Goal: Task Accomplishment & Management: Use online tool/utility

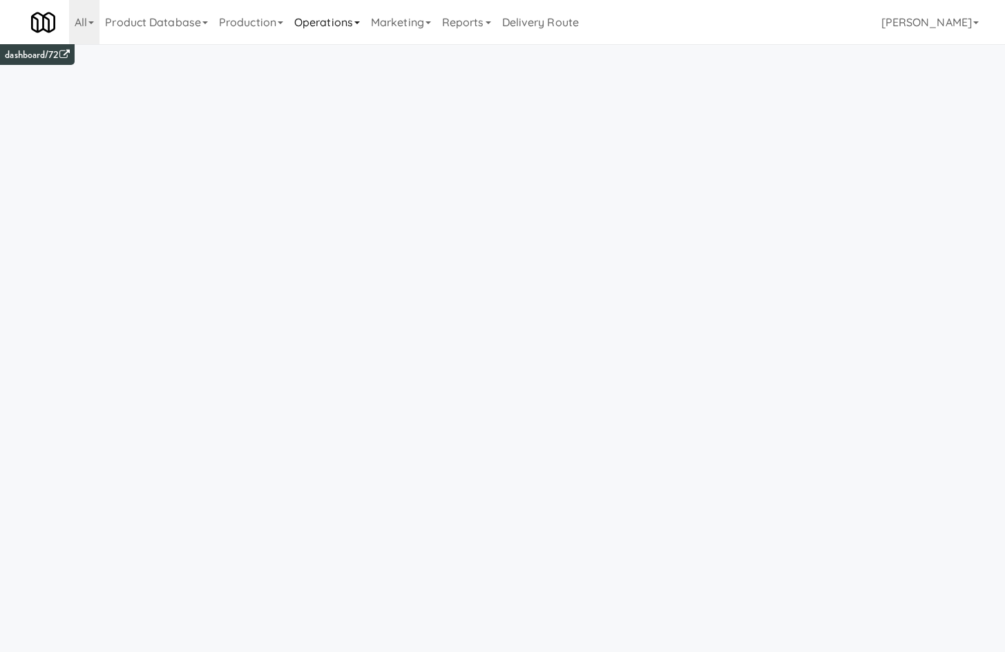
click at [356, 24] on link "Operations" at bounding box center [327, 22] width 77 height 44
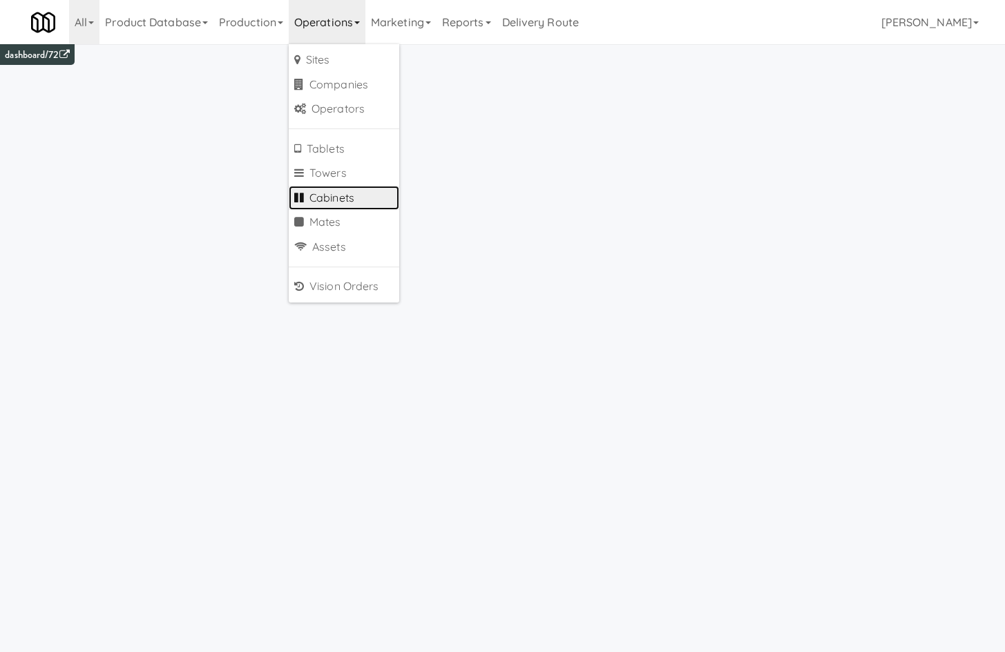
click at [360, 203] on link "Cabinets" at bounding box center [344, 198] width 110 height 25
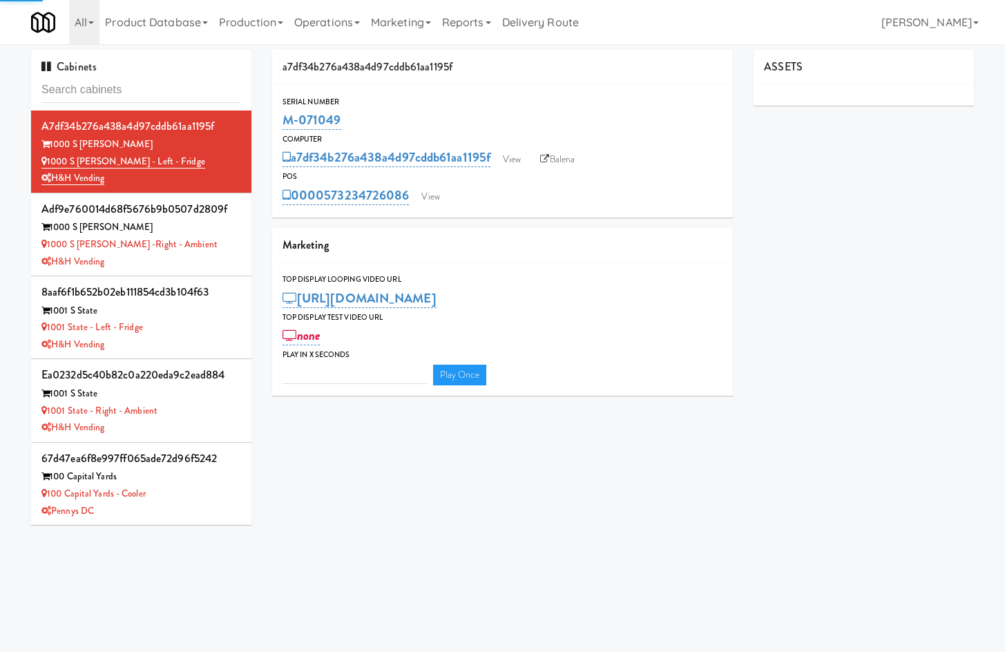
type input "3"
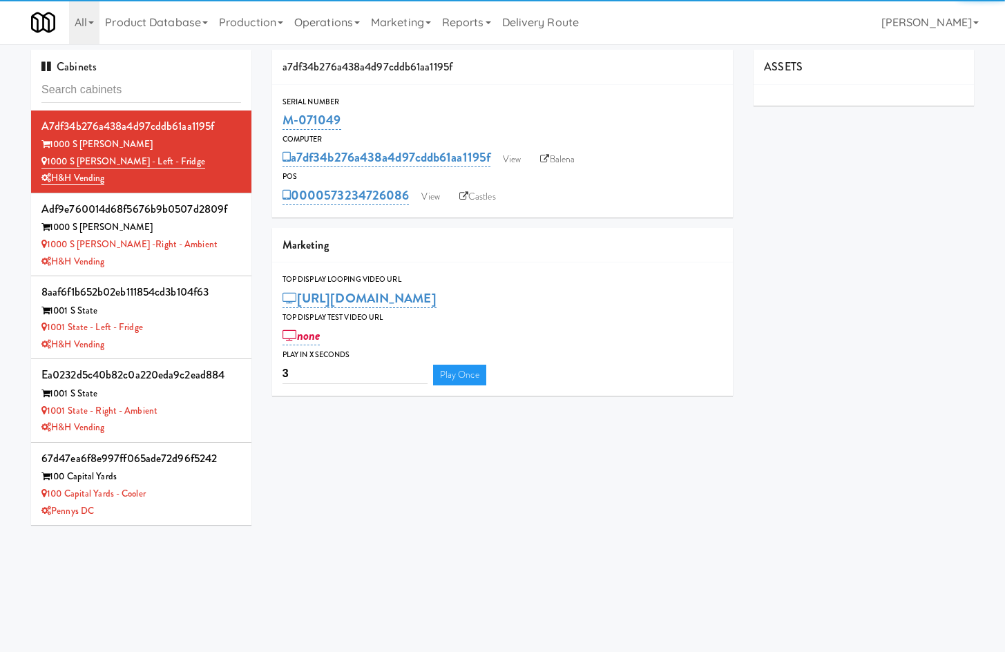
click at [117, 81] on input "text" at bounding box center [141, 90] width 200 height 26
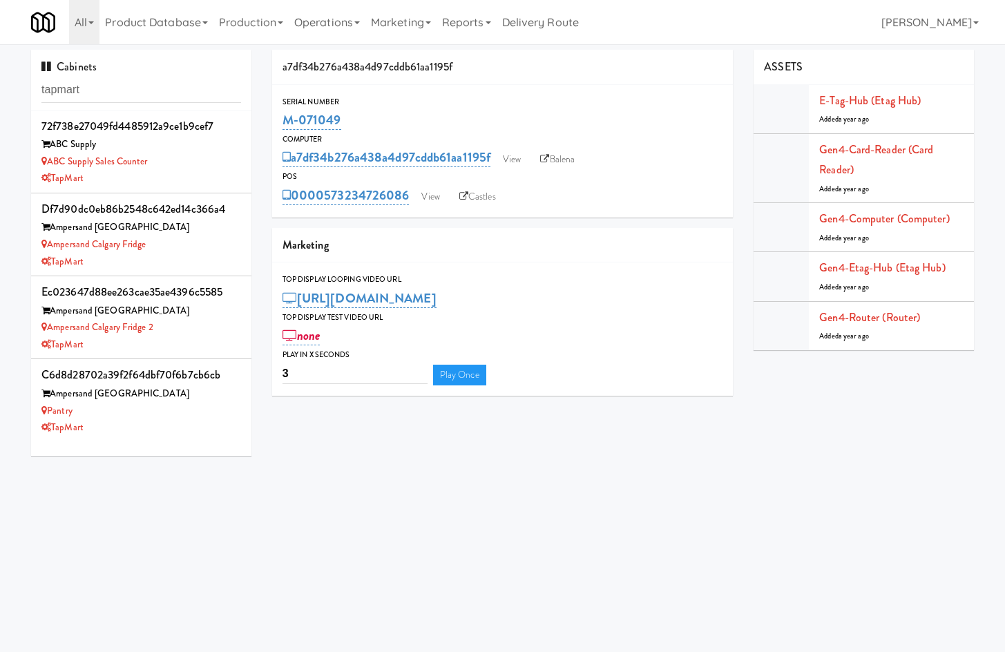
type input "tapmart"
click at [178, 189] on li "72f738e27049fd4485912a9ce1b9cef7 ABC Supply ABC Supply Sales Counter TapMart" at bounding box center [141, 151] width 220 height 83
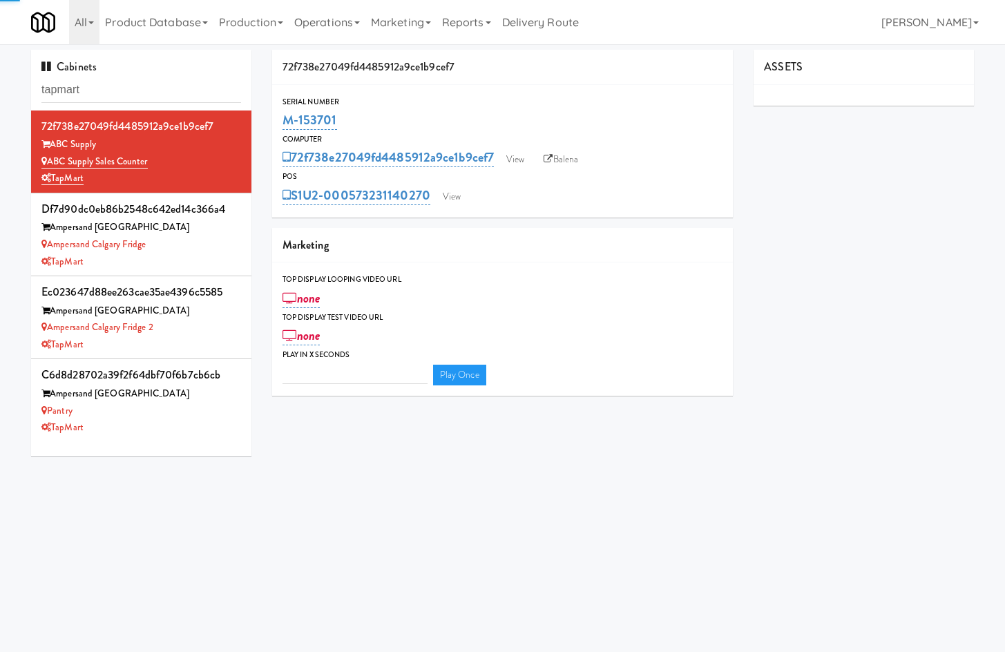
type input "3"
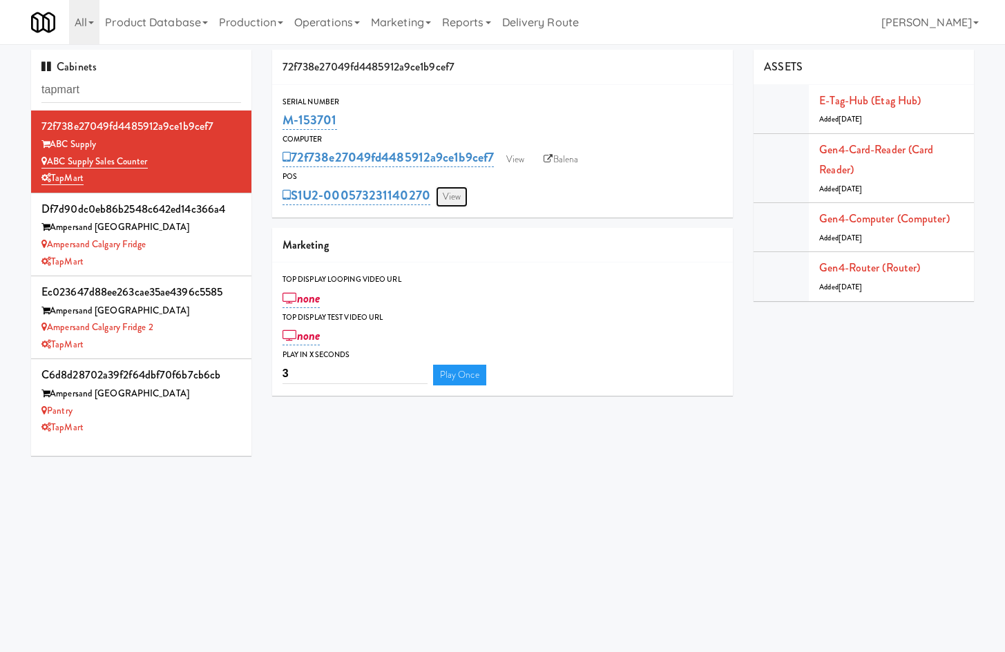
click at [454, 204] on link "View" at bounding box center [452, 196] width 32 height 21
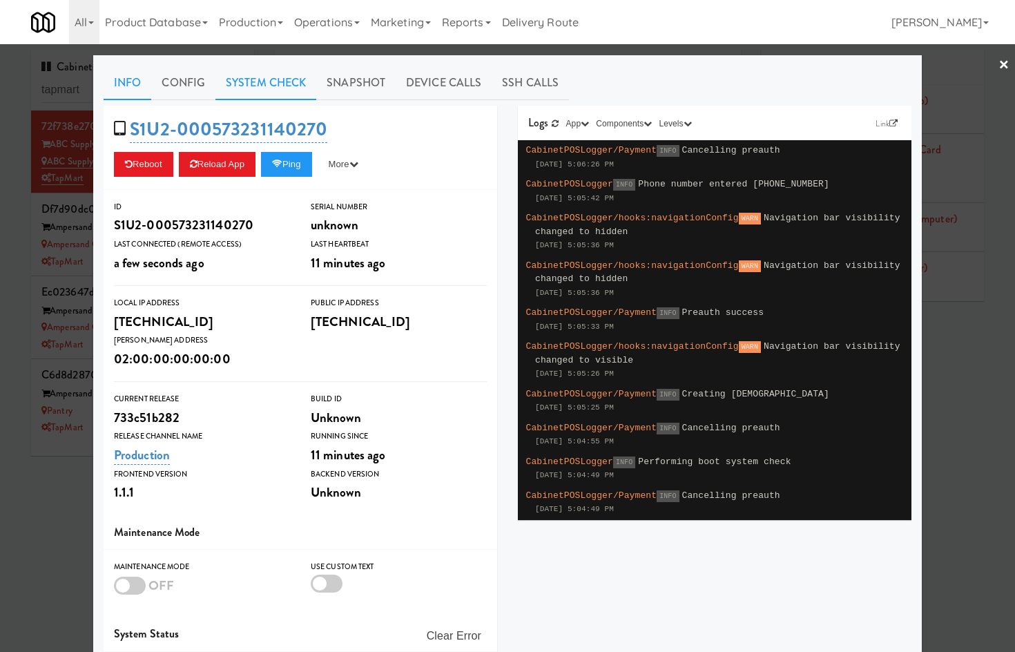
click at [263, 85] on link "System Check" at bounding box center [265, 83] width 101 height 35
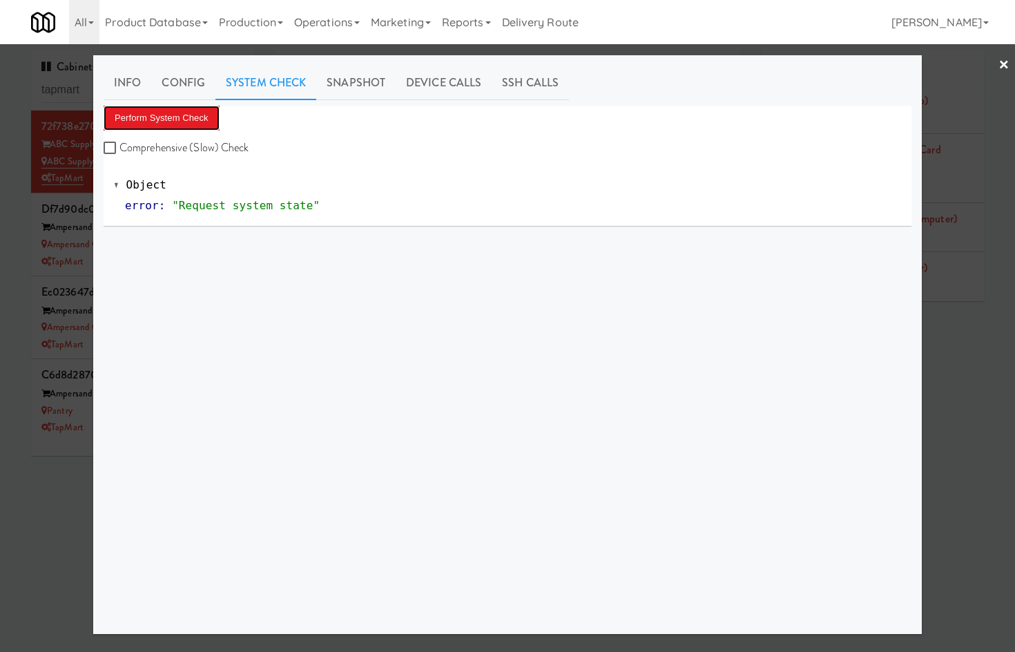
click at [154, 124] on button "Perform System Check" at bounding box center [162, 118] width 116 height 25
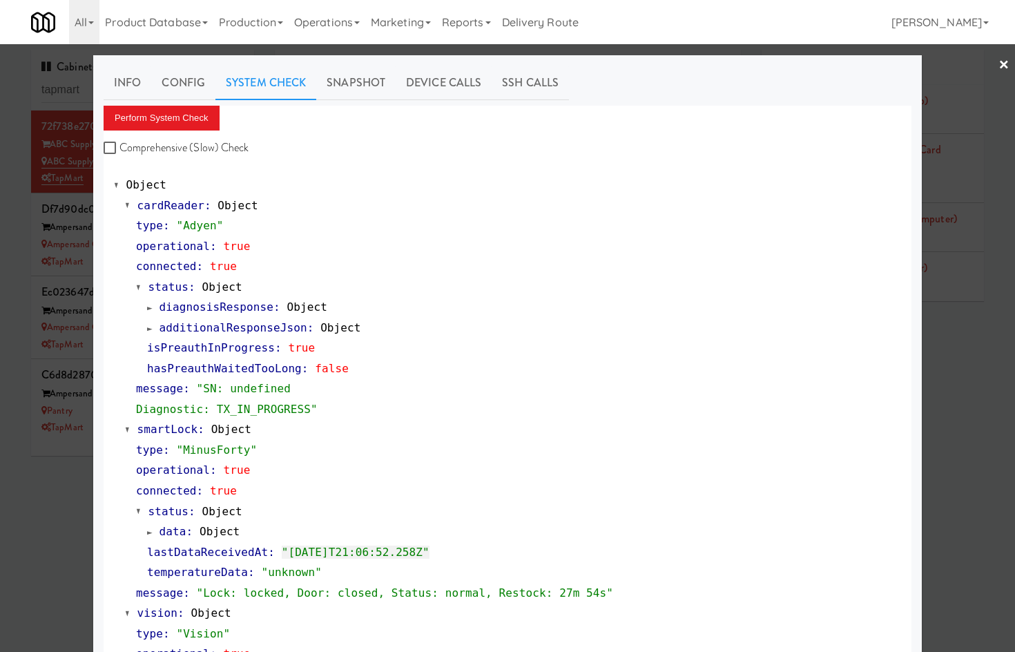
click at [56, 516] on div at bounding box center [507, 326] width 1015 height 652
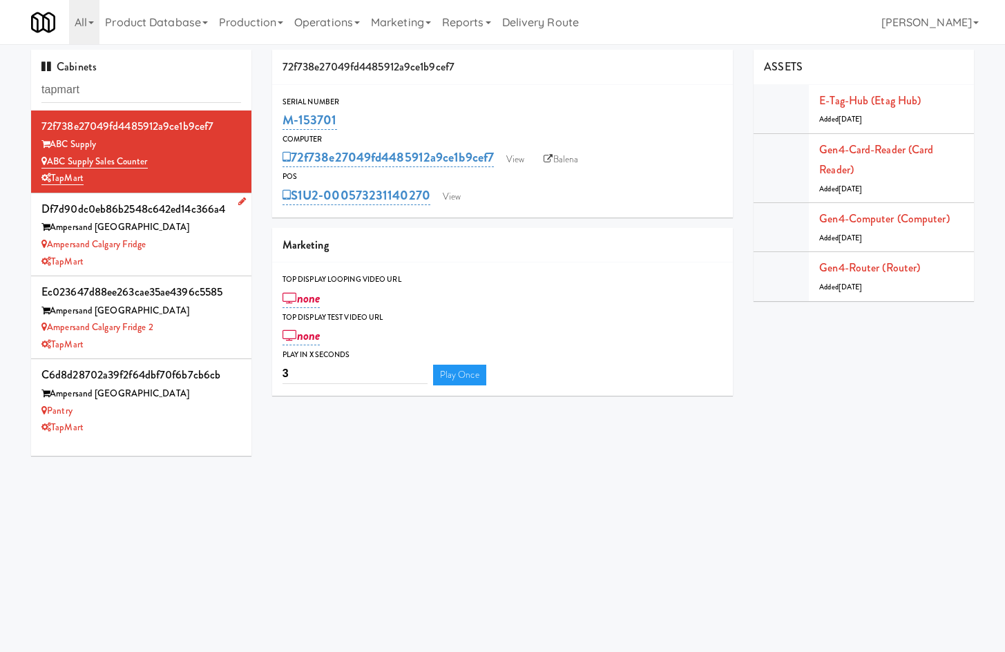
click at [221, 251] on div "Ampersand Calgary Fridge" at bounding box center [141, 244] width 200 height 17
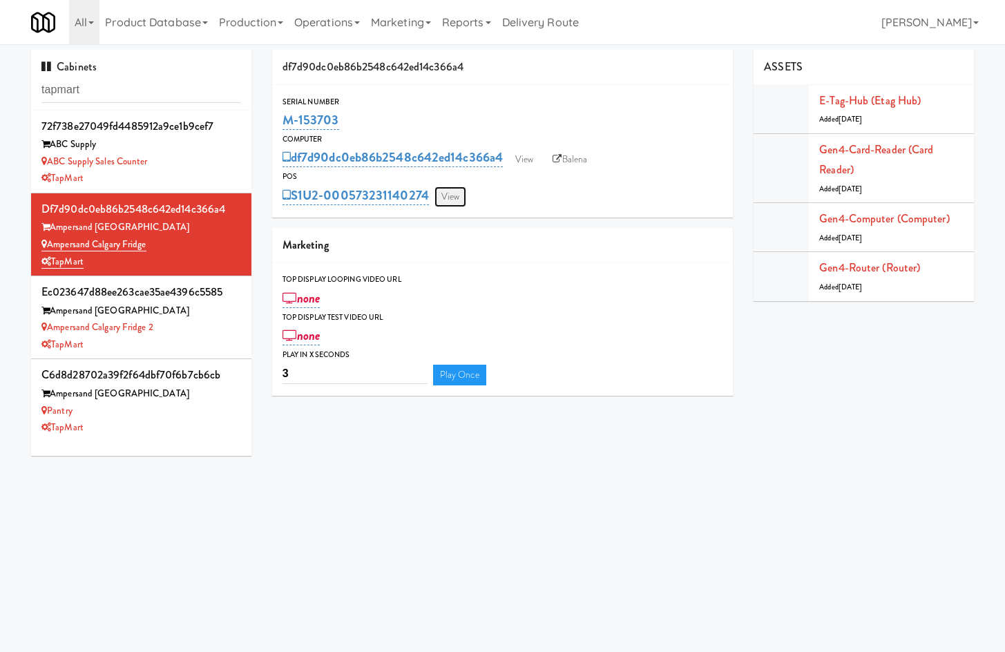
click at [441, 197] on link "View" at bounding box center [450, 196] width 32 height 21
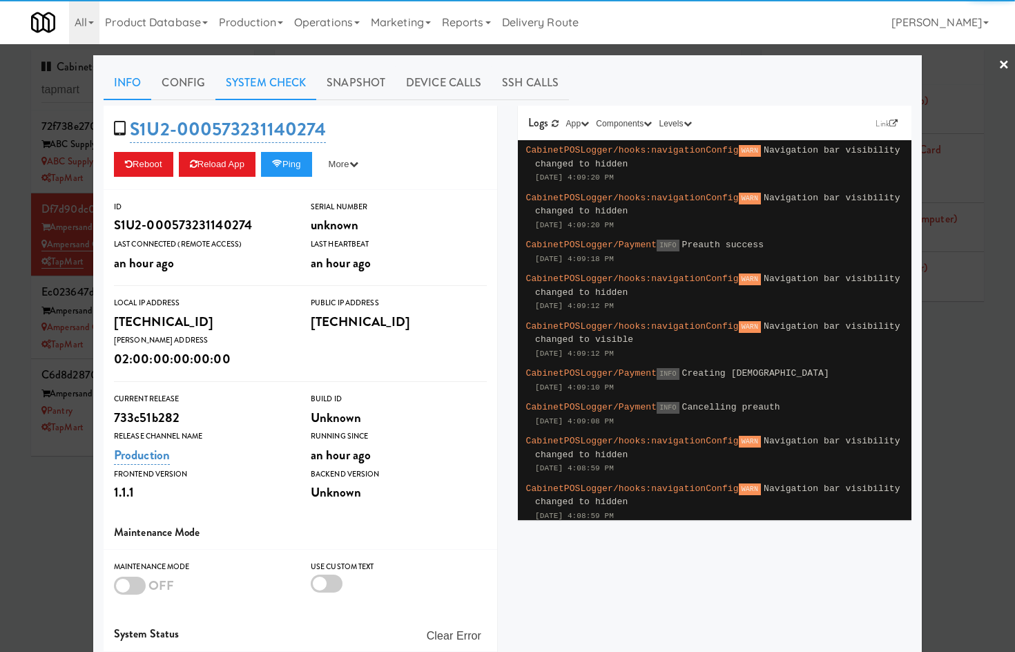
click at [273, 88] on link "System Check" at bounding box center [265, 83] width 101 height 35
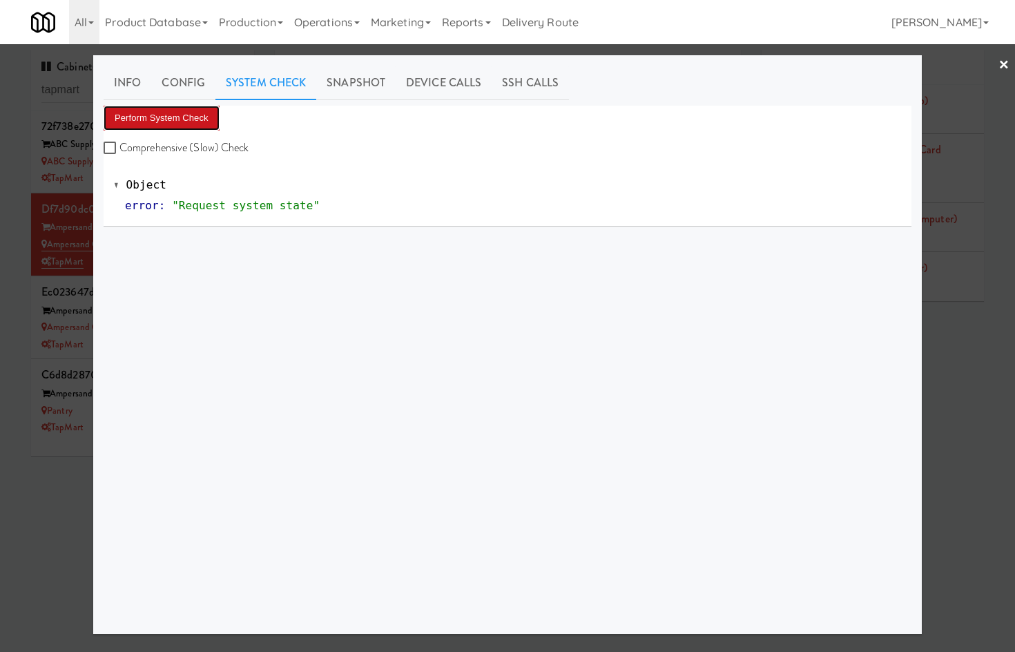
drag, startPoint x: 155, startPoint y: 119, endPoint x: 257, endPoint y: 186, distance: 122.2
click at [155, 119] on button "Perform System Check" at bounding box center [162, 118] width 116 height 25
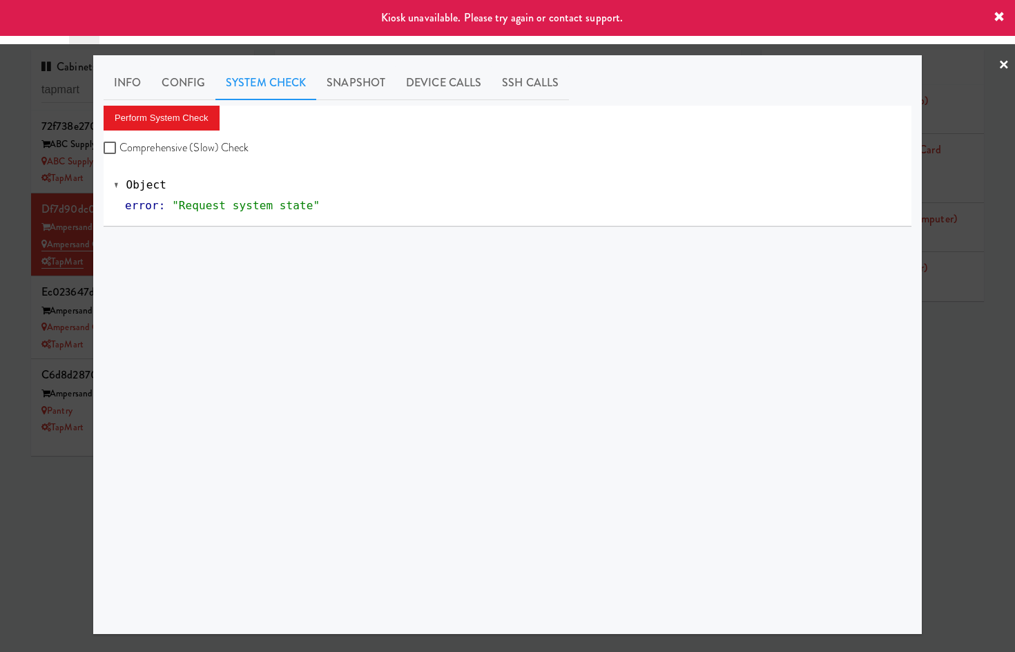
click at [57, 495] on div at bounding box center [507, 326] width 1015 height 652
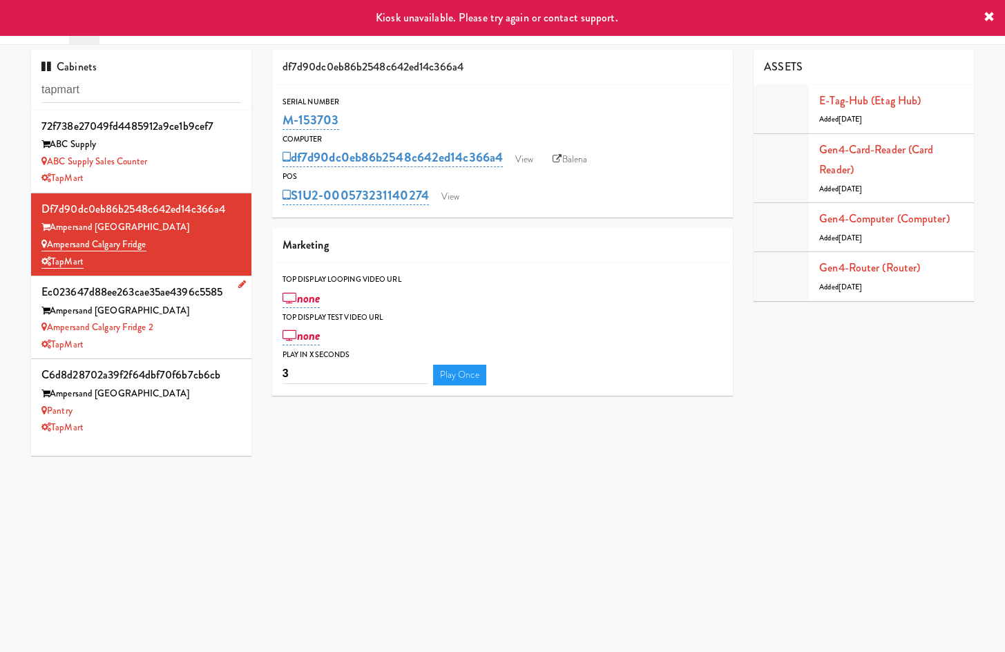
click at [181, 340] on div "TapMart" at bounding box center [141, 344] width 200 height 17
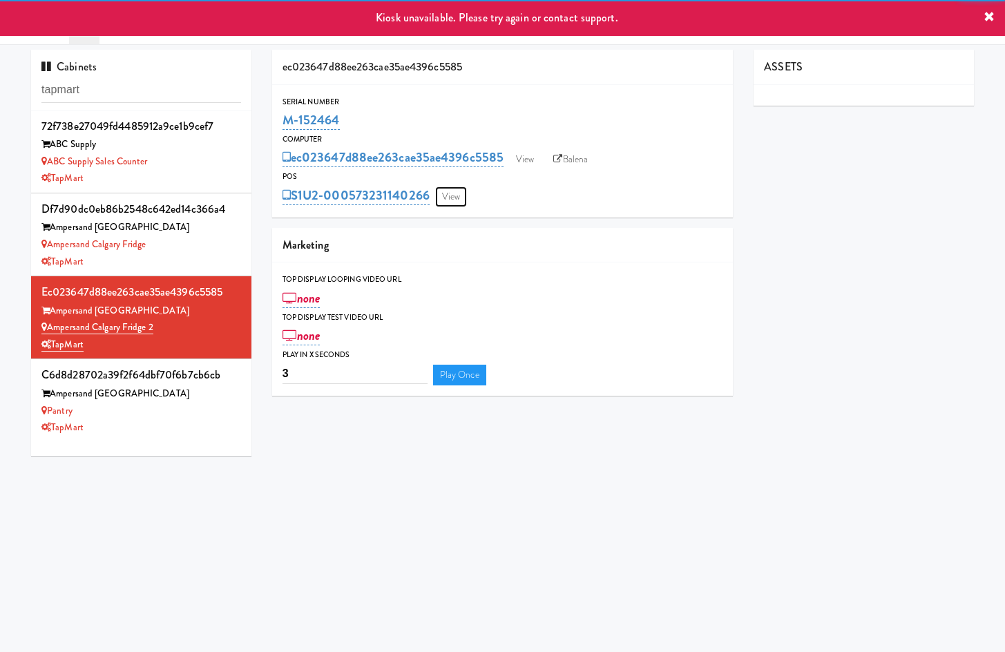
click at [456, 204] on link "View" at bounding box center [451, 196] width 32 height 21
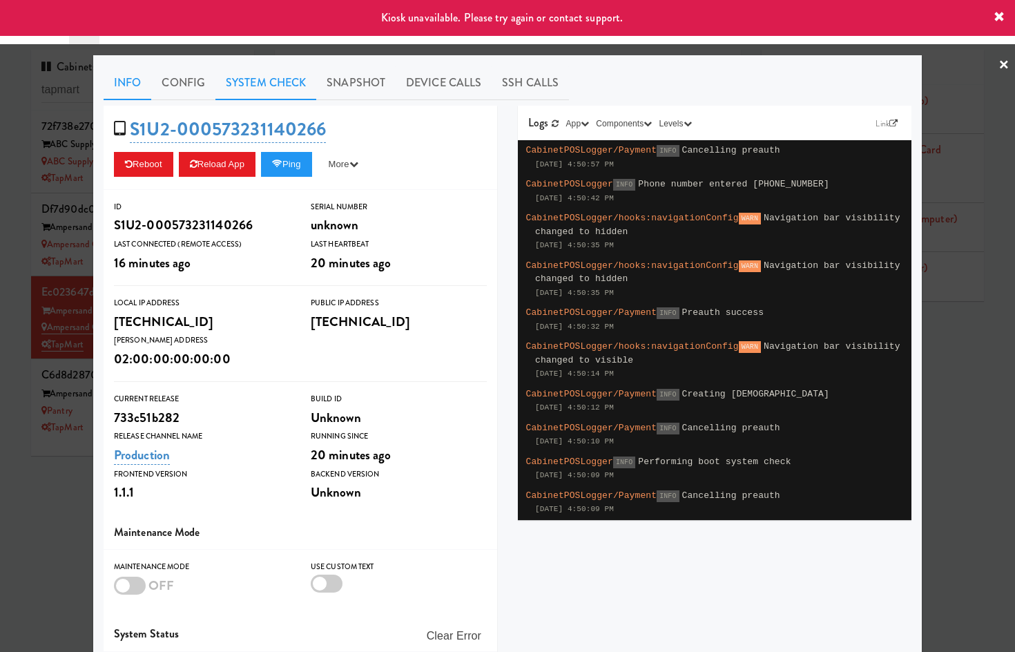
click at [260, 72] on link "System Check" at bounding box center [265, 83] width 101 height 35
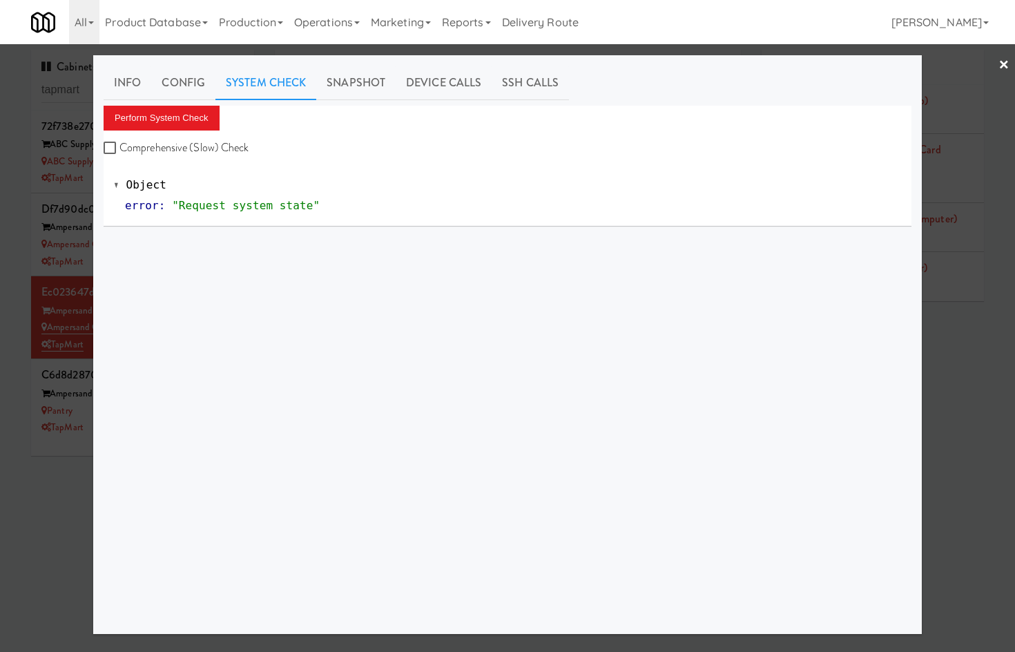
click at [257, 88] on link "System Check" at bounding box center [265, 83] width 101 height 35
click at [174, 122] on button "Perform System Check" at bounding box center [162, 118] width 116 height 25
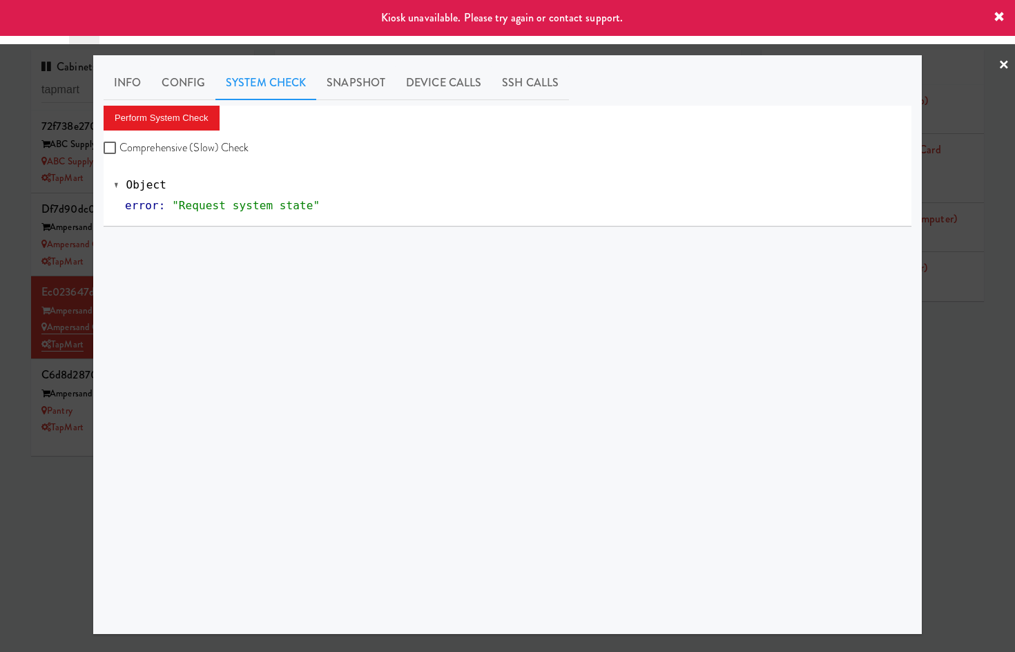
click at [55, 520] on div at bounding box center [507, 326] width 1015 height 652
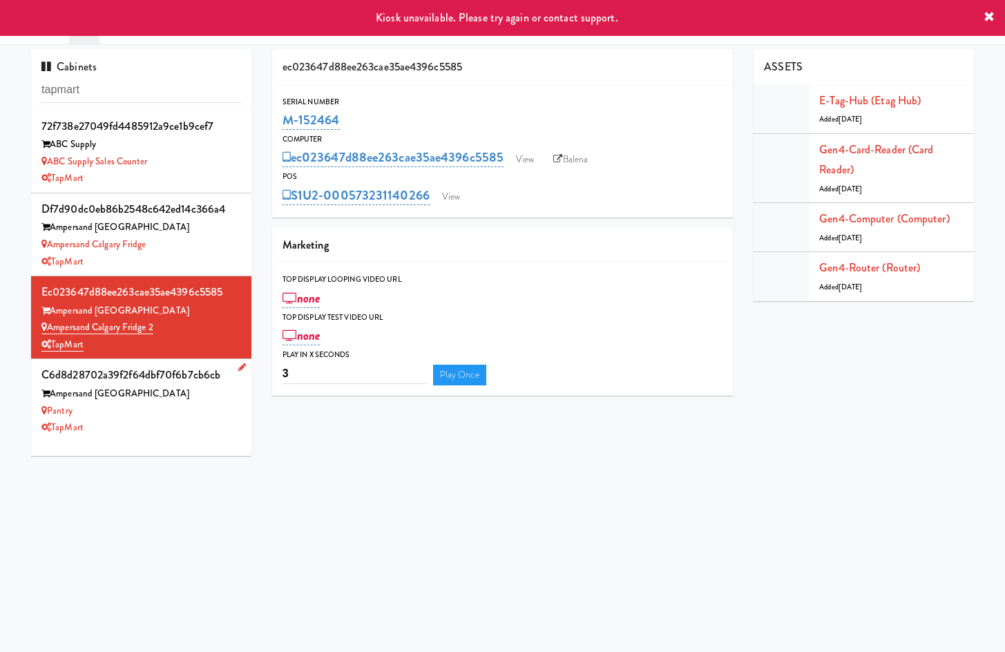
click at [165, 434] on div "TapMart" at bounding box center [141, 427] width 200 height 17
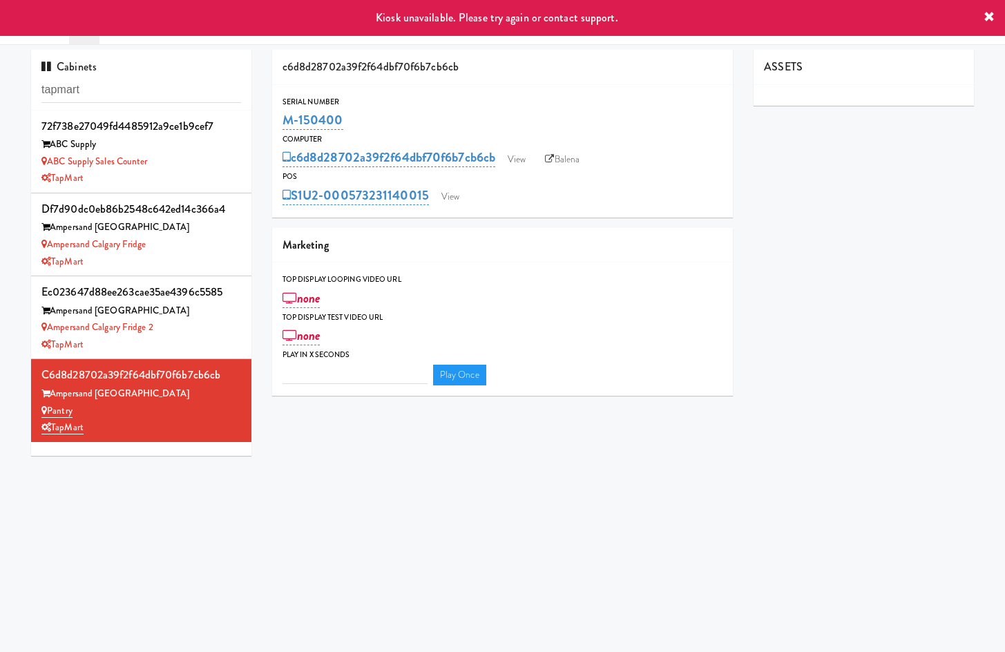
type input "3"
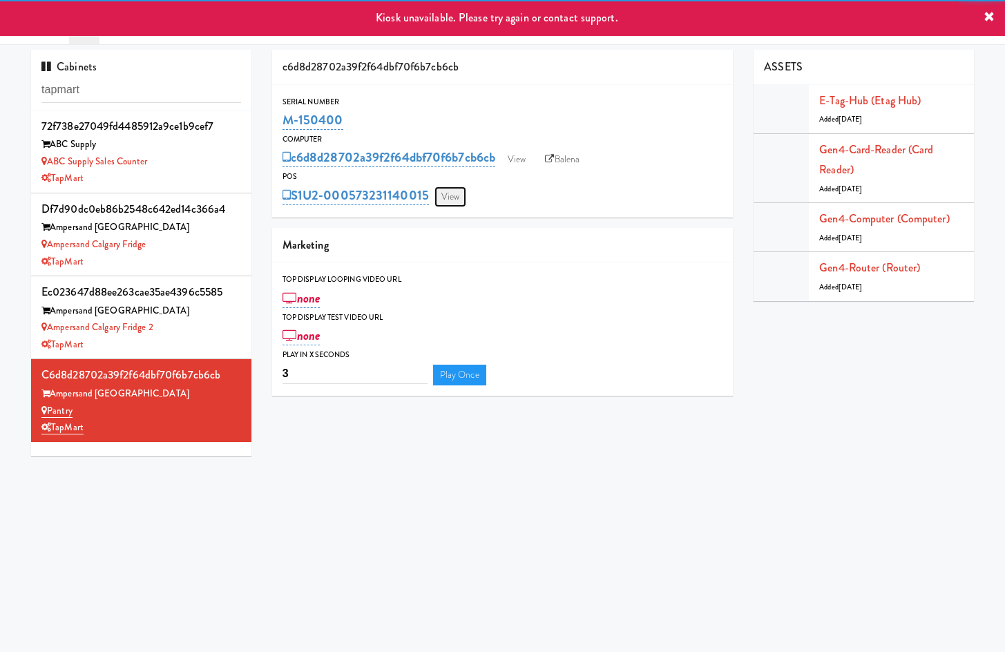
click at [439, 200] on link "View" at bounding box center [450, 196] width 32 height 21
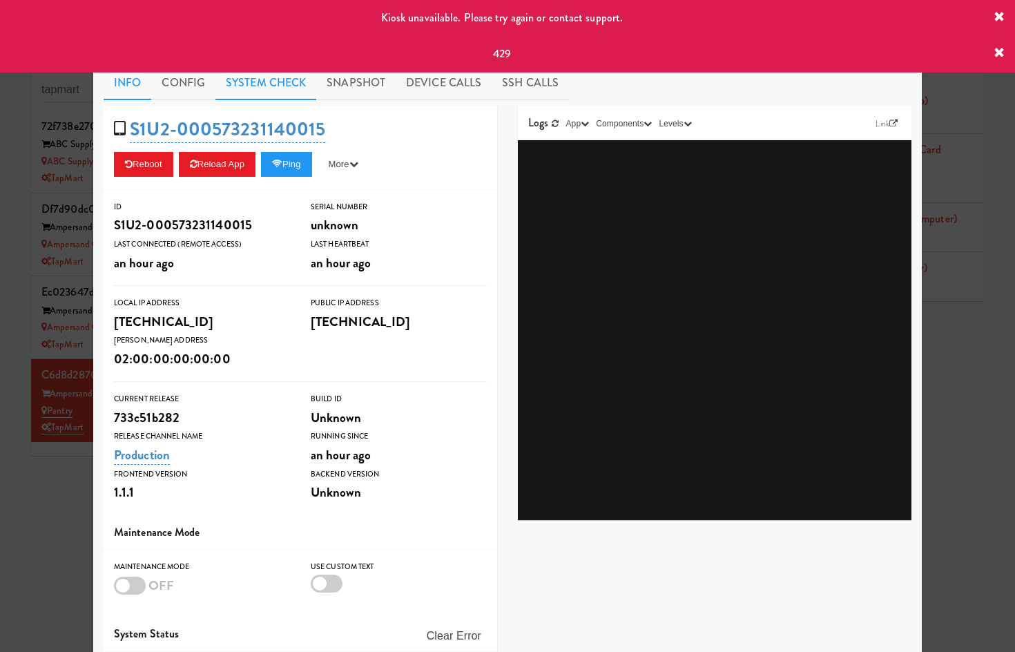
click at [275, 87] on link "System Check" at bounding box center [265, 83] width 101 height 35
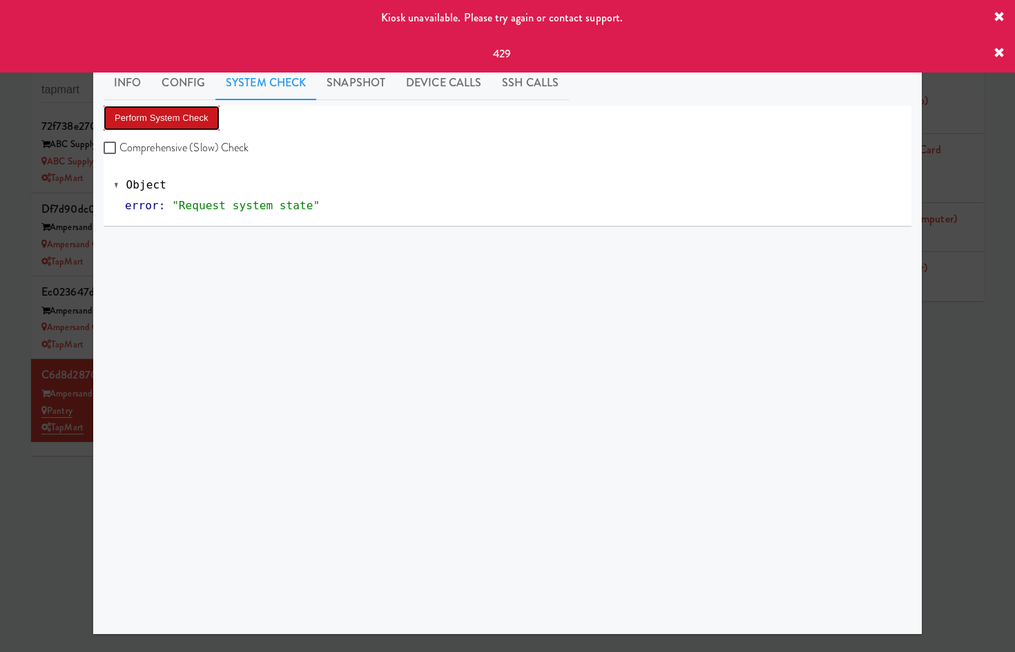
click at [202, 115] on button "Perform System Check" at bounding box center [162, 118] width 116 height 25
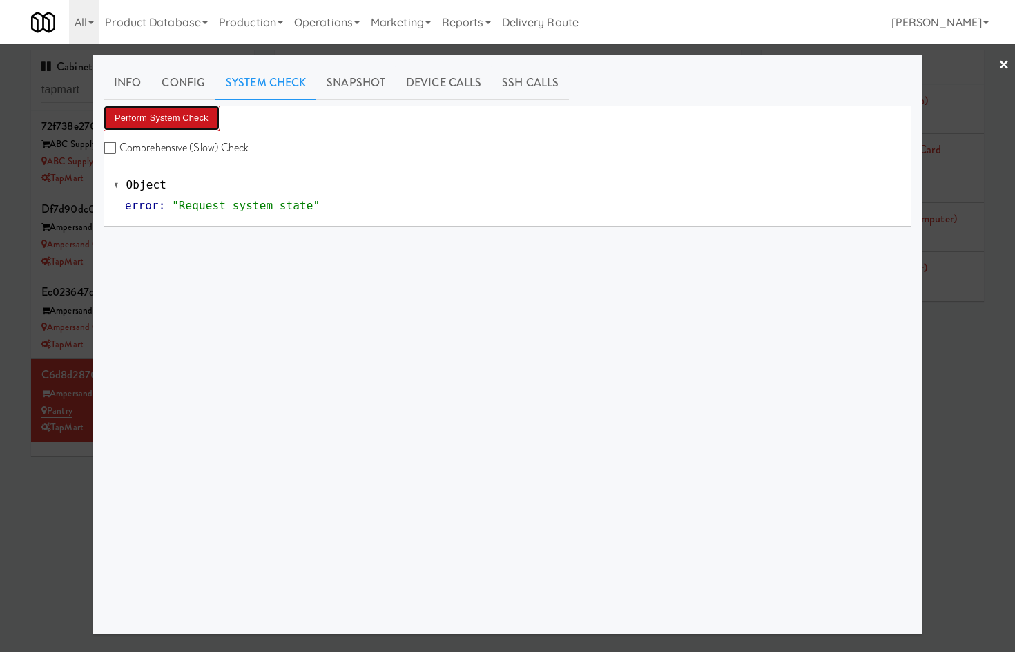
click at [153, 115] on button "Perform System Check" at bounding box center [162, 118] width 116 height 25
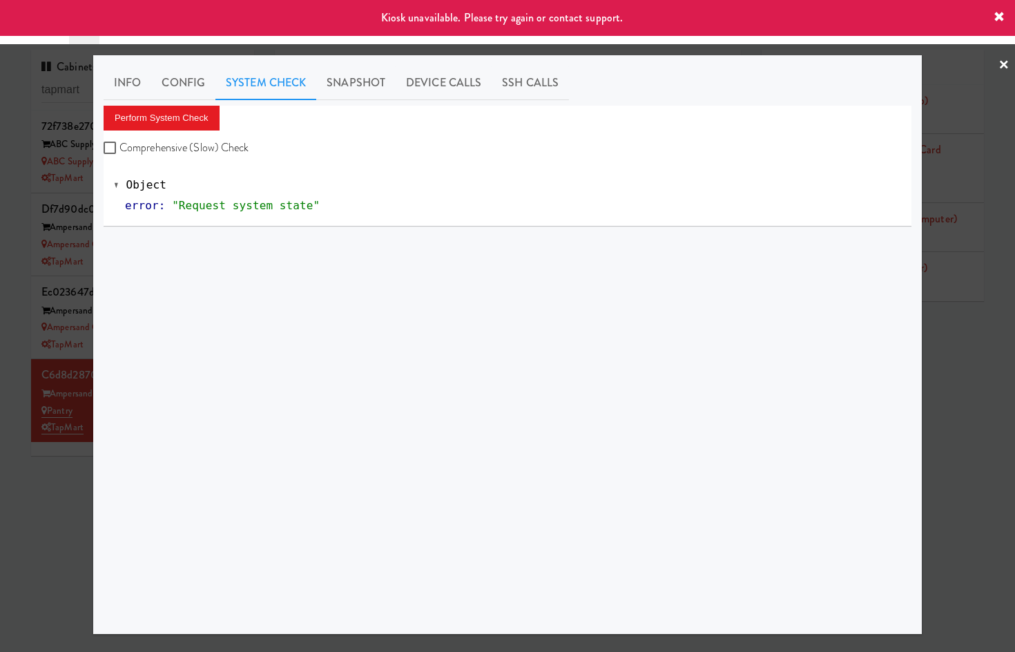
click at [48, 536] on div at bounding box center [507, 326] width 1015 height 652
